Goal: Check status: Check status

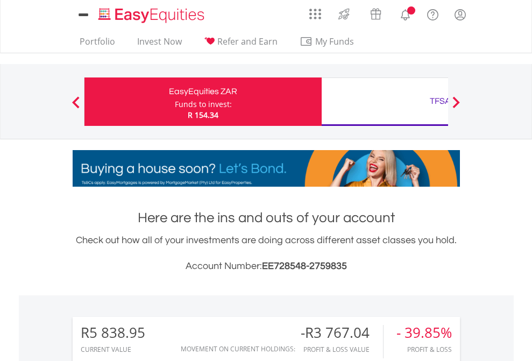
scroll to position [103, 169]
click at [175, 102] on div "Funds to invest:" at bounding box center [203, 104] width 57 height 11
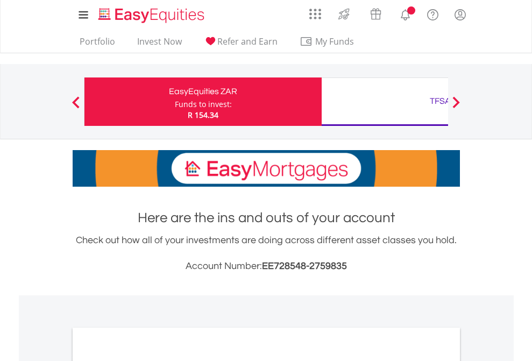
scroll to position [646, 0]
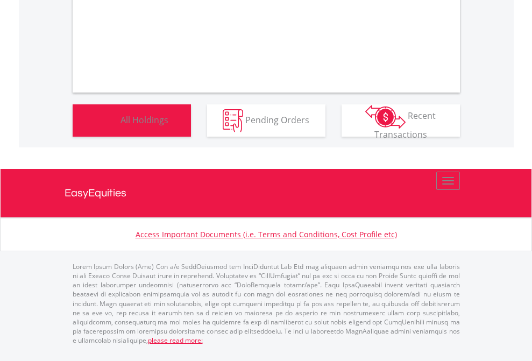
click at [120, 125] on span "All Holdings" at bounding box center [144, 119] width 48 height 12
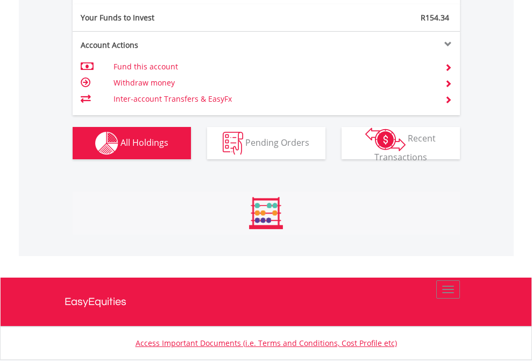
scroll to position [1196, 0]
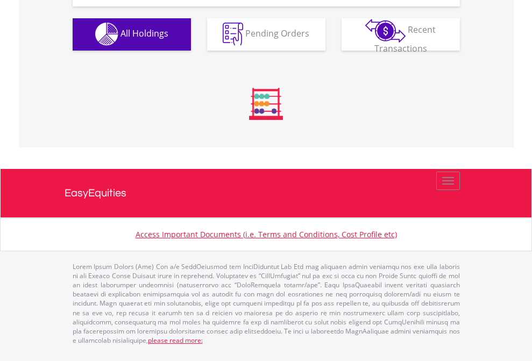
scroll to position [1065, 0]
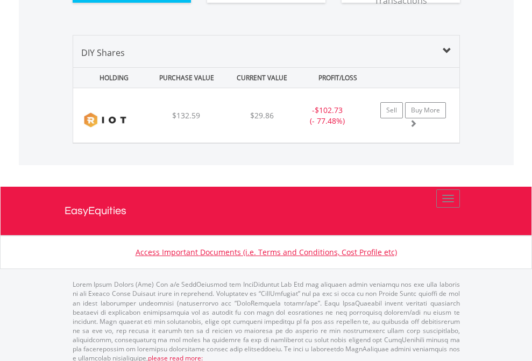
scroll to position [1196, 0]
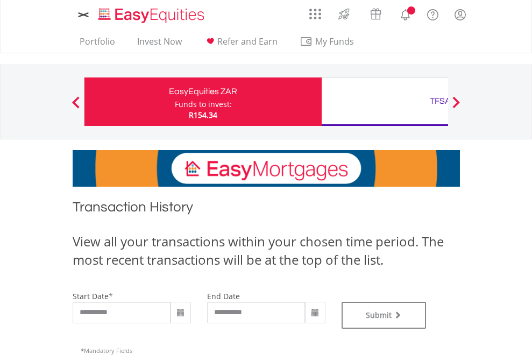
type input "**********"
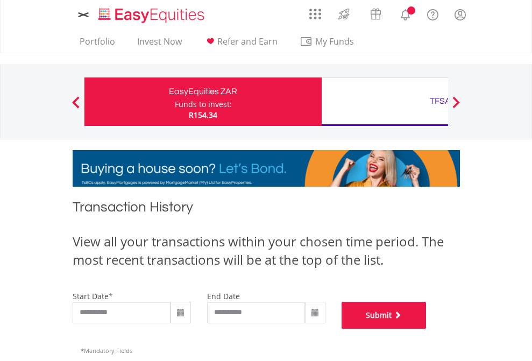
click at [426, 329] on button "Submit" at bounding box center [383, 315] width 85 height 27
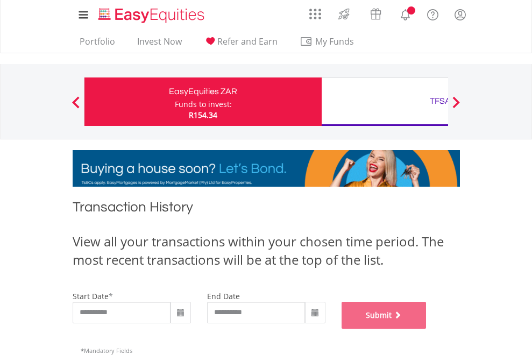
scroll to position [436, 0]
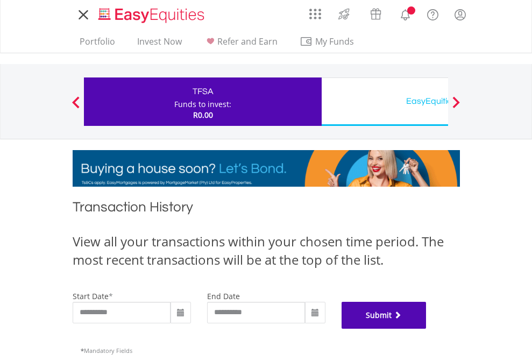
click at [426, 329] on button "Submit" at bounding box center [383, 315] width 85 height 27
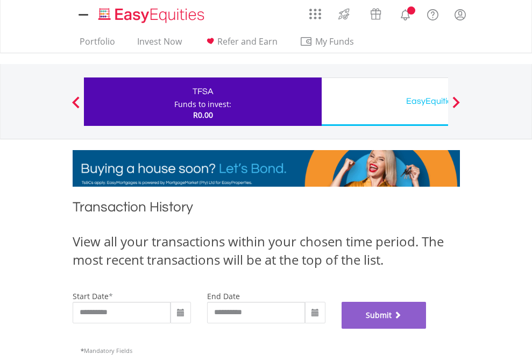
scroll to position [436, 0]
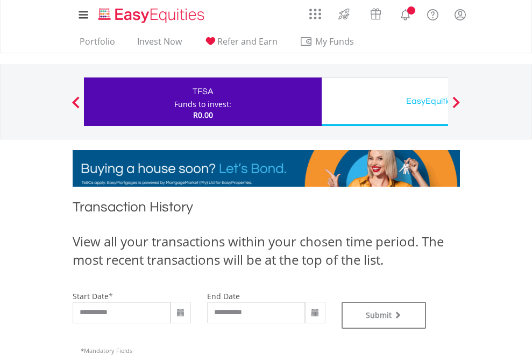
click at [384, 102] on div "EasyEquities USD" at bounding box center [440, 101] width 224 height 15
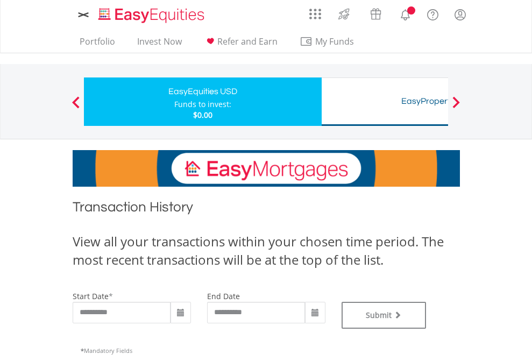
type input "**********"
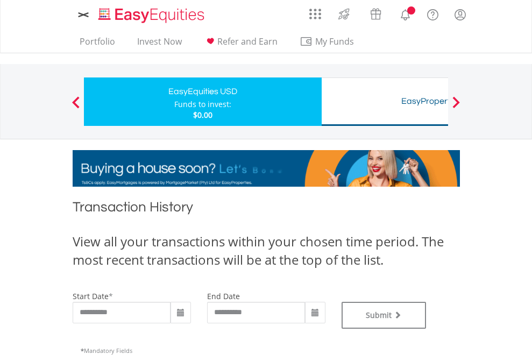
type input "**********"
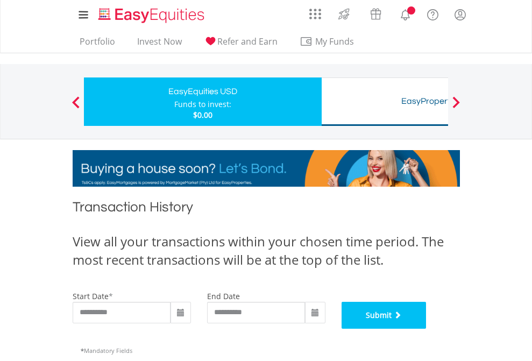
click at [426, 329] on button "Submit" at bounding box center [383, 315] width 85 height 27
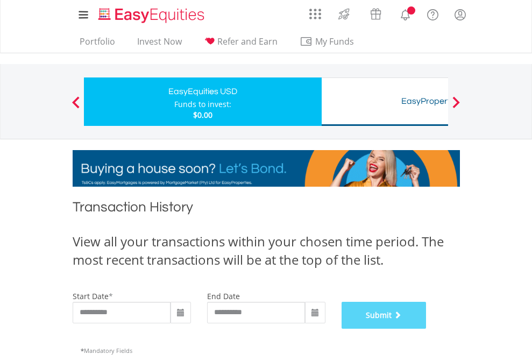
scroll to position [436, 0]
